Goal: Share content

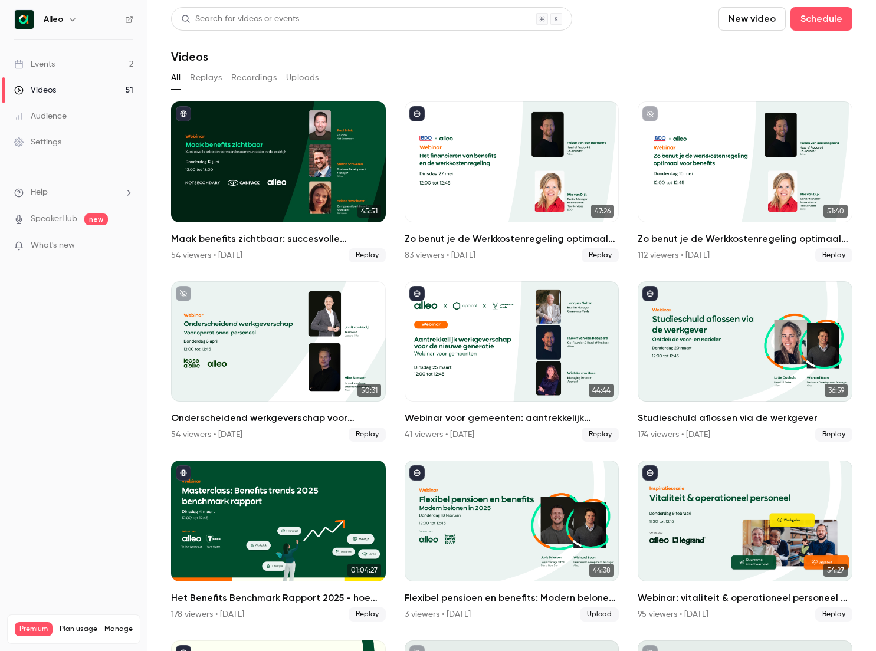
click at [78, 67] on link "Events 2" at bounding box center [73, 64] width 147 height 26
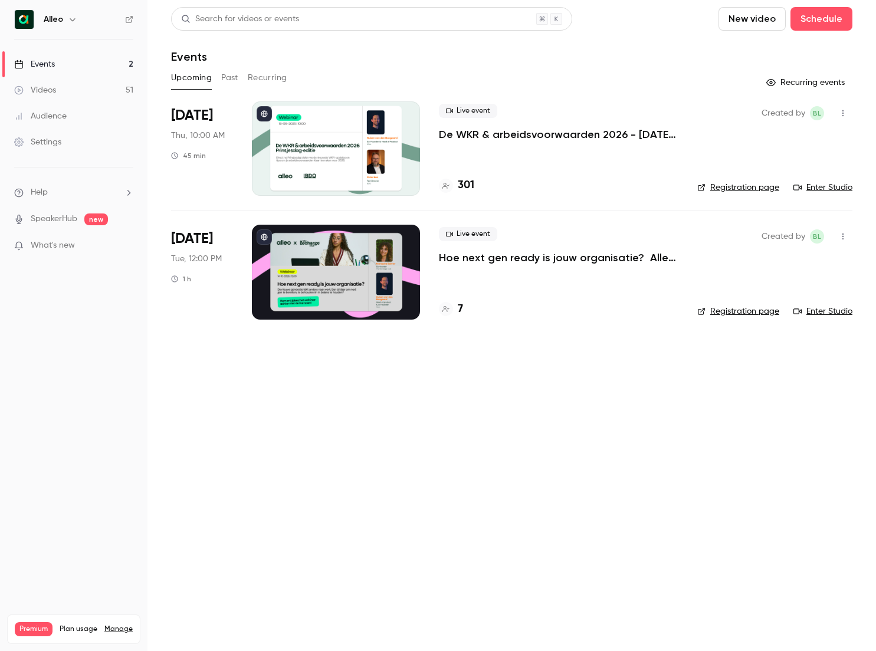
click at [502, 135] on p "De WKR & arbeidsvoorwaarden 2026 - [DATE] editie" at bounding box center [558, 134] width 239 height 14
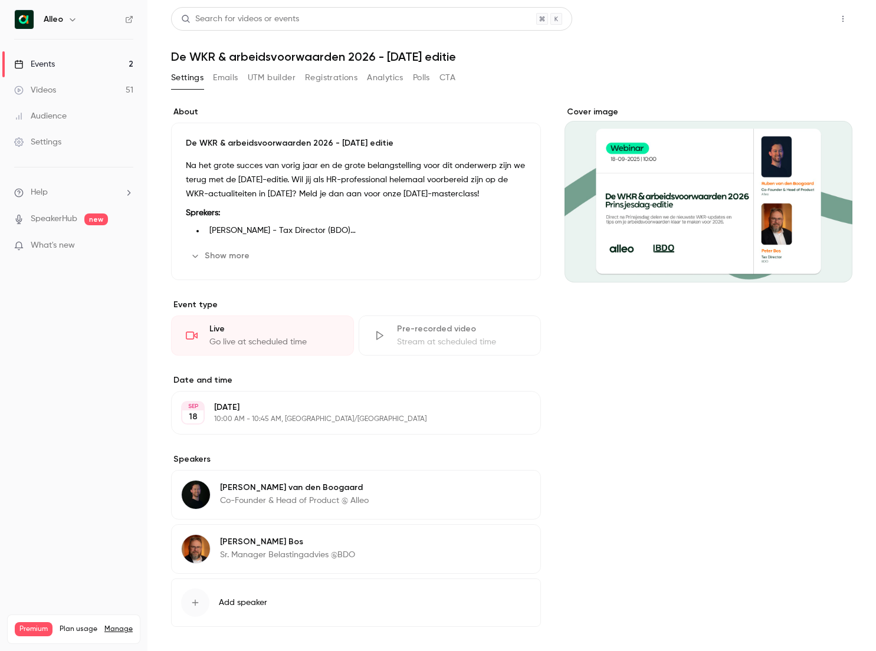
click at [814, 24] on button "Share" at bounding box center [800, 19] width 47 height 24
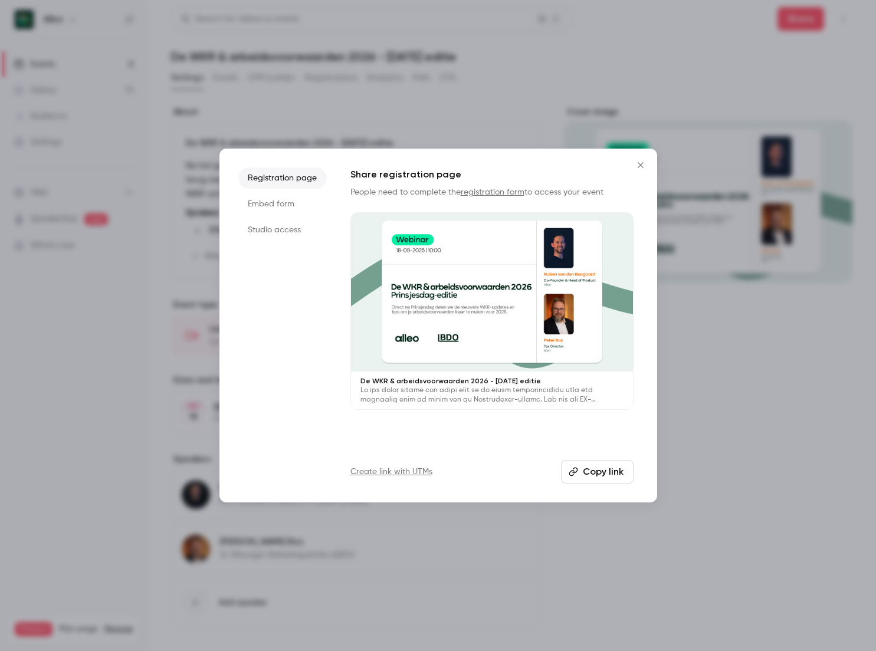
click at [605, 473] on button "Copy link" at bounding box center [597, 472] width 73 height 24
click at [641, 164] on icon "Close" at bounding box center [641, 164] width 14 height 9
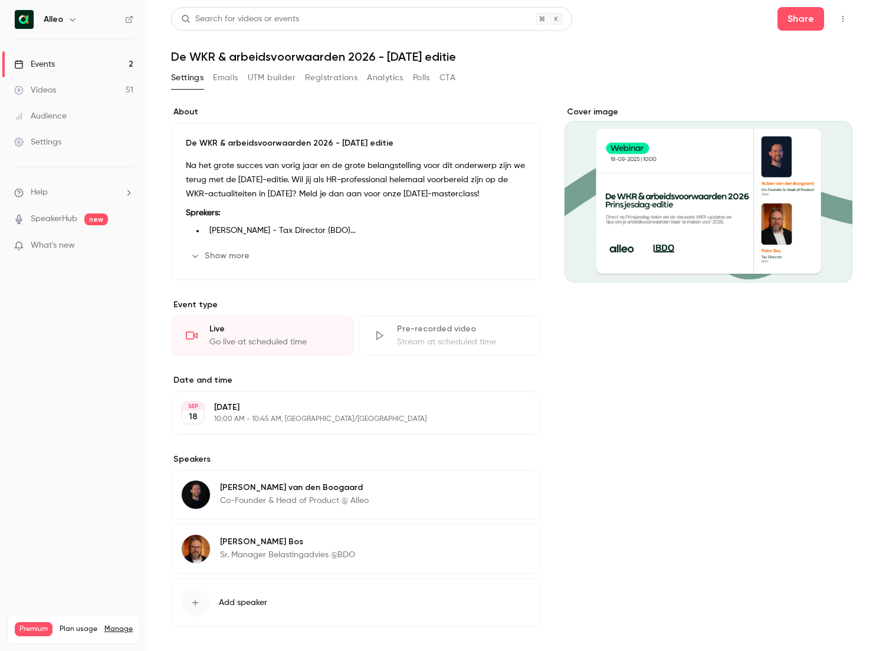
click at [196, 255] on icon "button" at bounding box center [195, 255] width 9 height 9
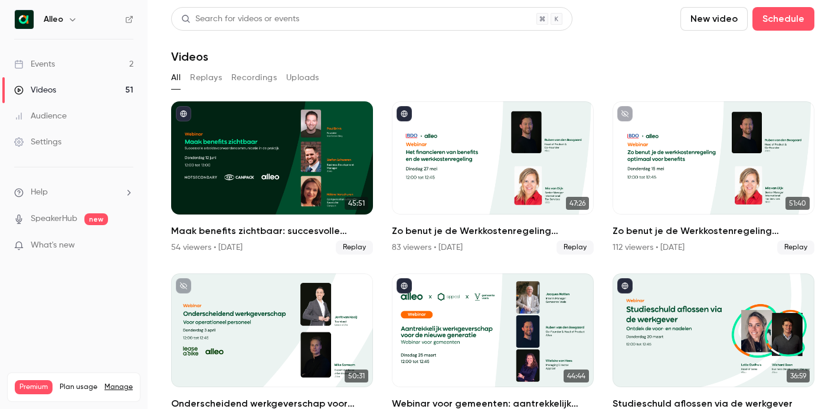
click at [76, 60] on link "Events 2" at bounding box center [73, 64] width 147 height 26
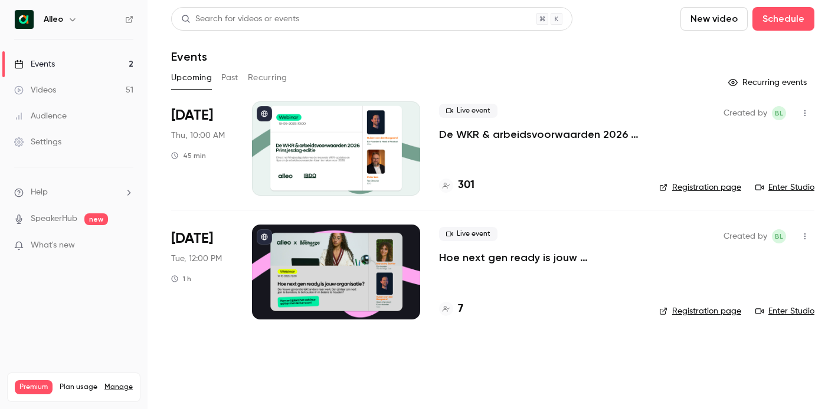
click at [500, 130] on p "De WKR & arbeidsvoorwaarden 2026 - [DATE] editie" at bounding box center [539, 134] width 201 height 14
